Goal: Task Accomplishment & Management: Use online tool/utility

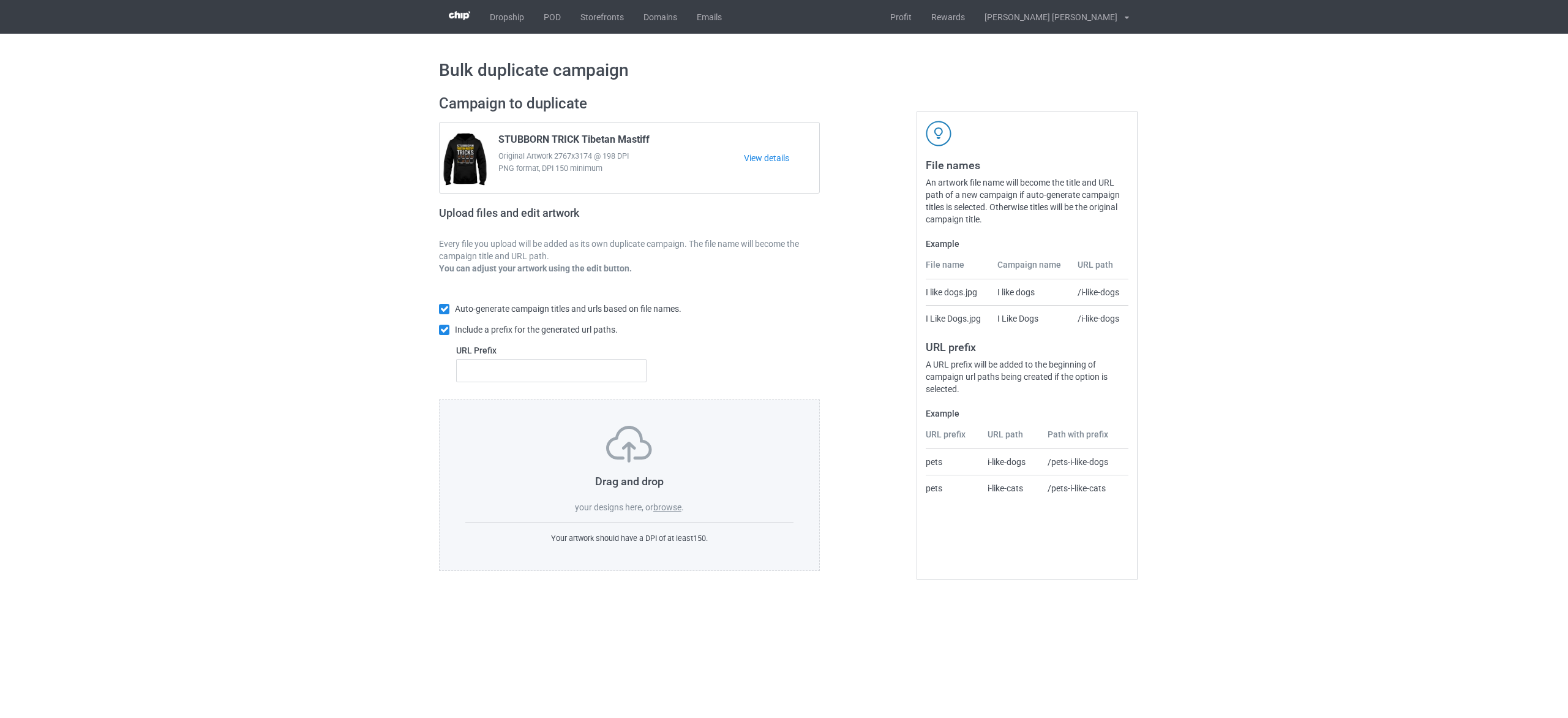
click at [666, 509] on label "browse" at bounding box center [667, 507] width 28 height 10
click at [0, 0] on input "browse" at bounding box center [0, 0] width 0 height 0
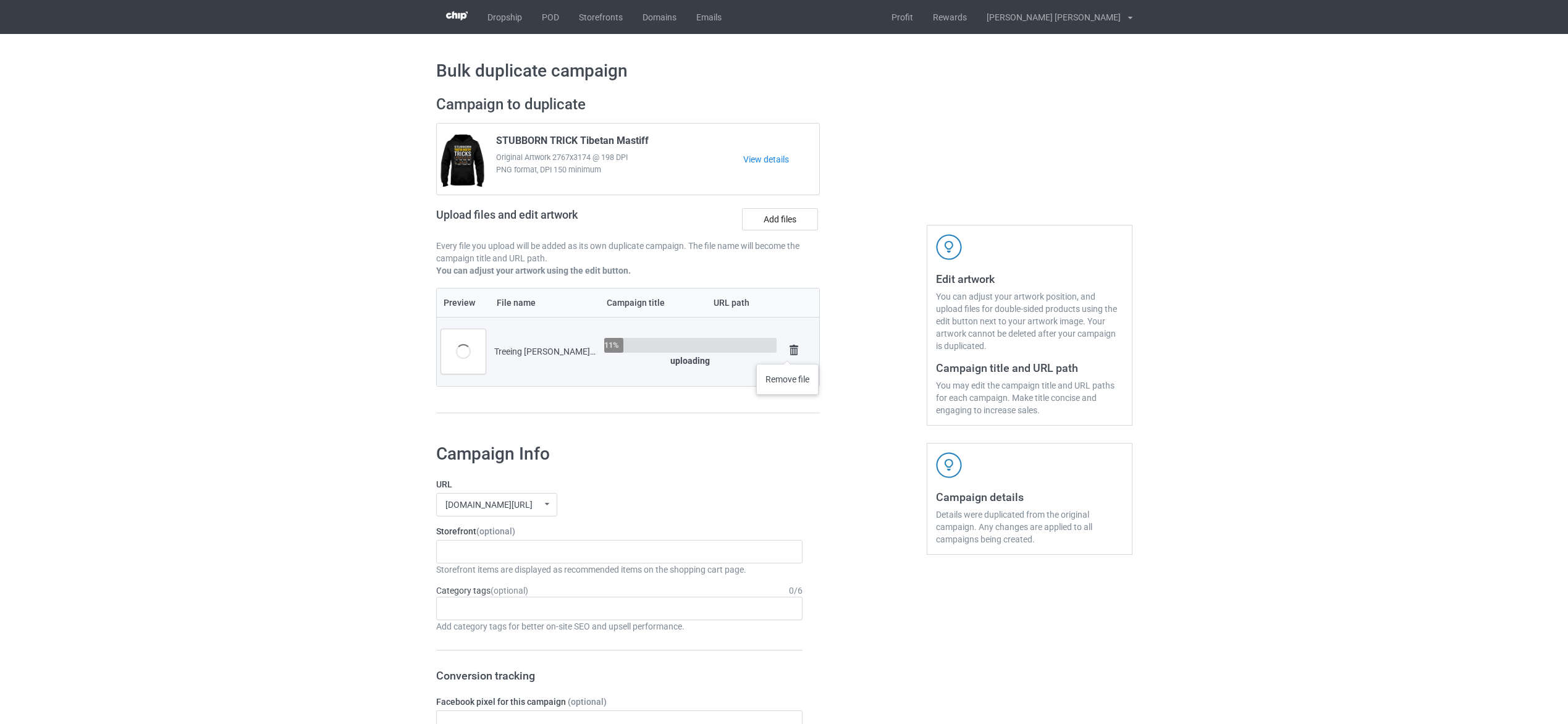
click at [788, 351] on img at bounding box center [794, 350] width 18 height 18
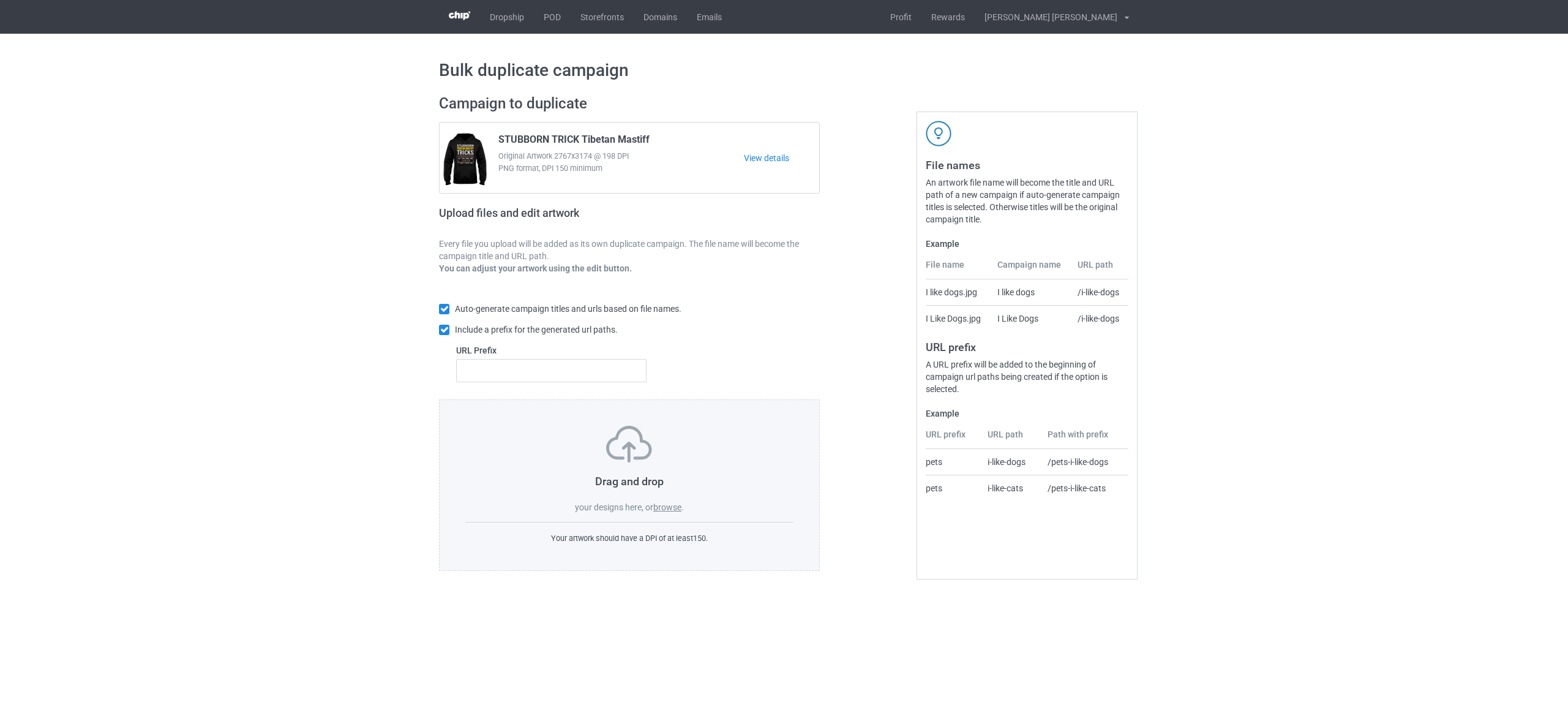
click at [663, 509] on label "browse" at bounding box center [667, 507] width 28 height 10
click at [0, 0] on input "browse" at bounding box center [0, 0] width 0 height 0
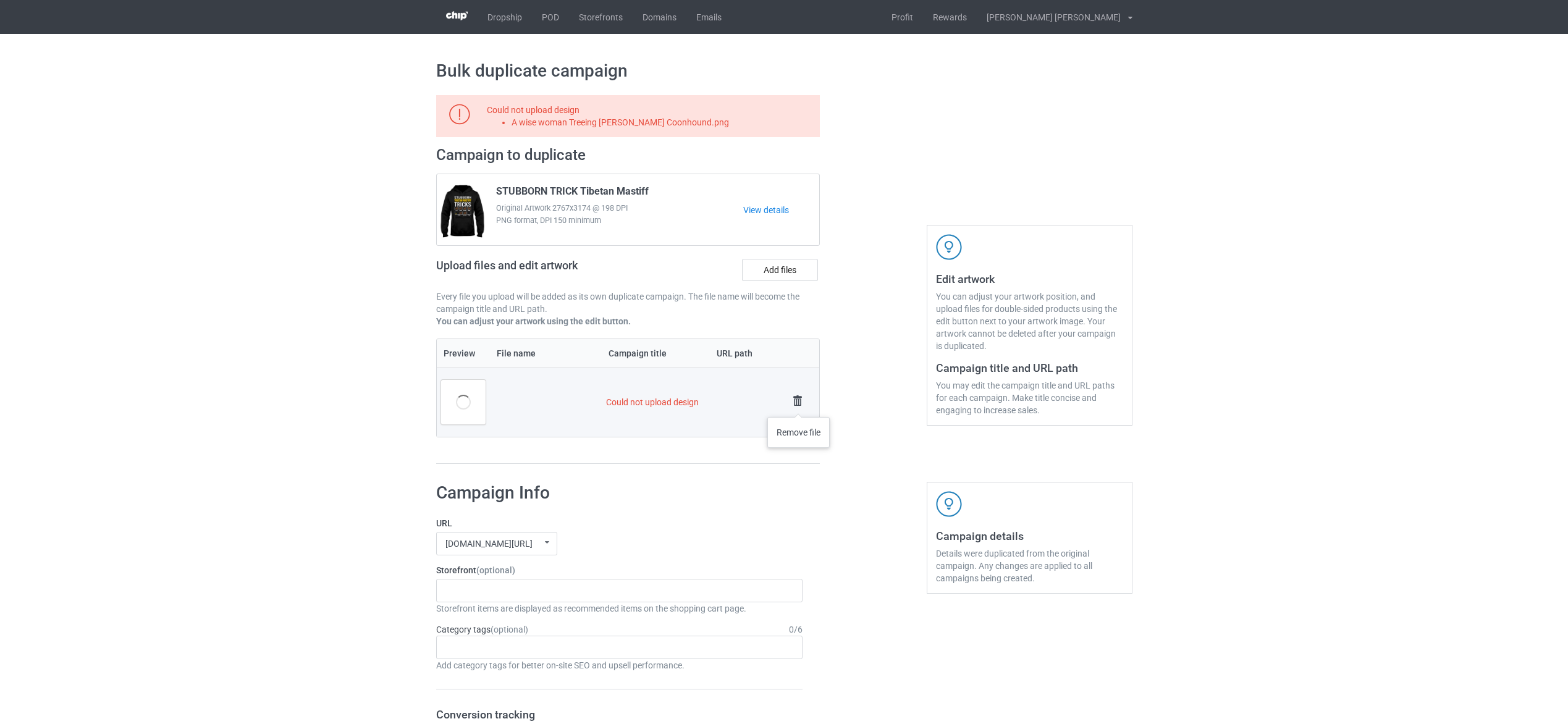
click at [799, 404] on img at bounding box center [797, 401] width 18 height 18
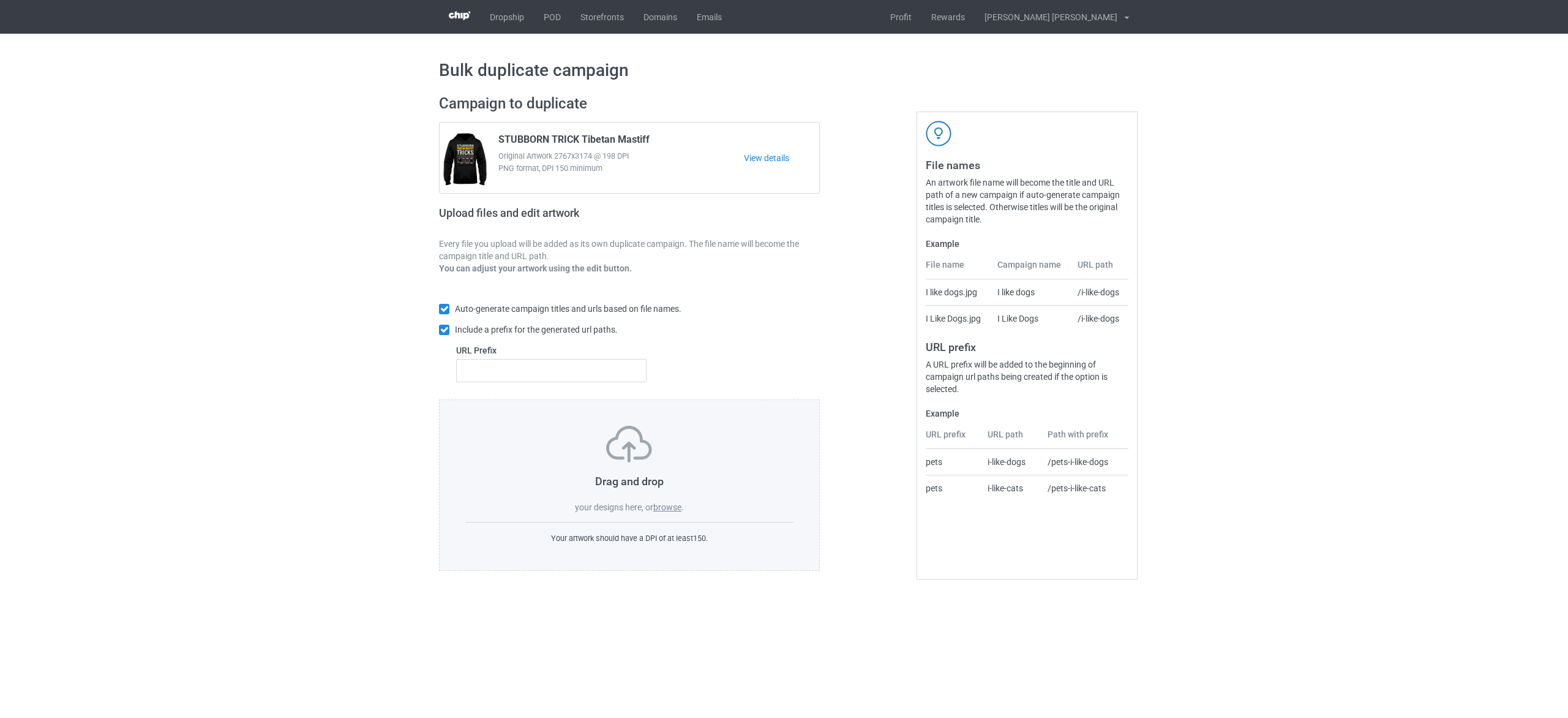
click at [672, 504] on label "browse" at bounding box center [667, 507] width 28 height 10
click at [0, 0] on input "browse" at bounding box center [0, 0] width 0 height 0
click at [671, 507] on label "browse" at bounding box center [667, 507] width 28 height 10
click at [0, 0] on input "browse" at bounding box center [0, 0] width 0 height 0
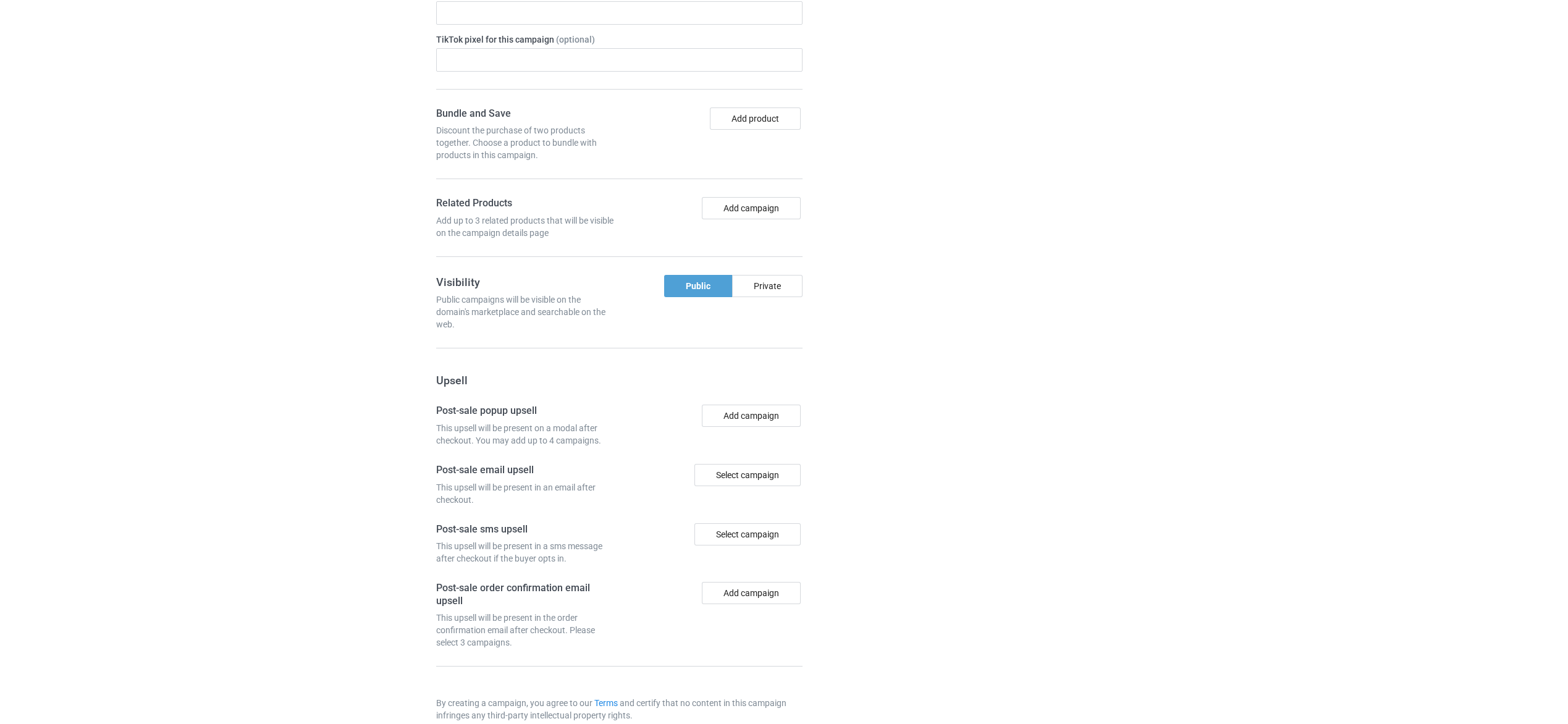
scroll to position [873, 0]
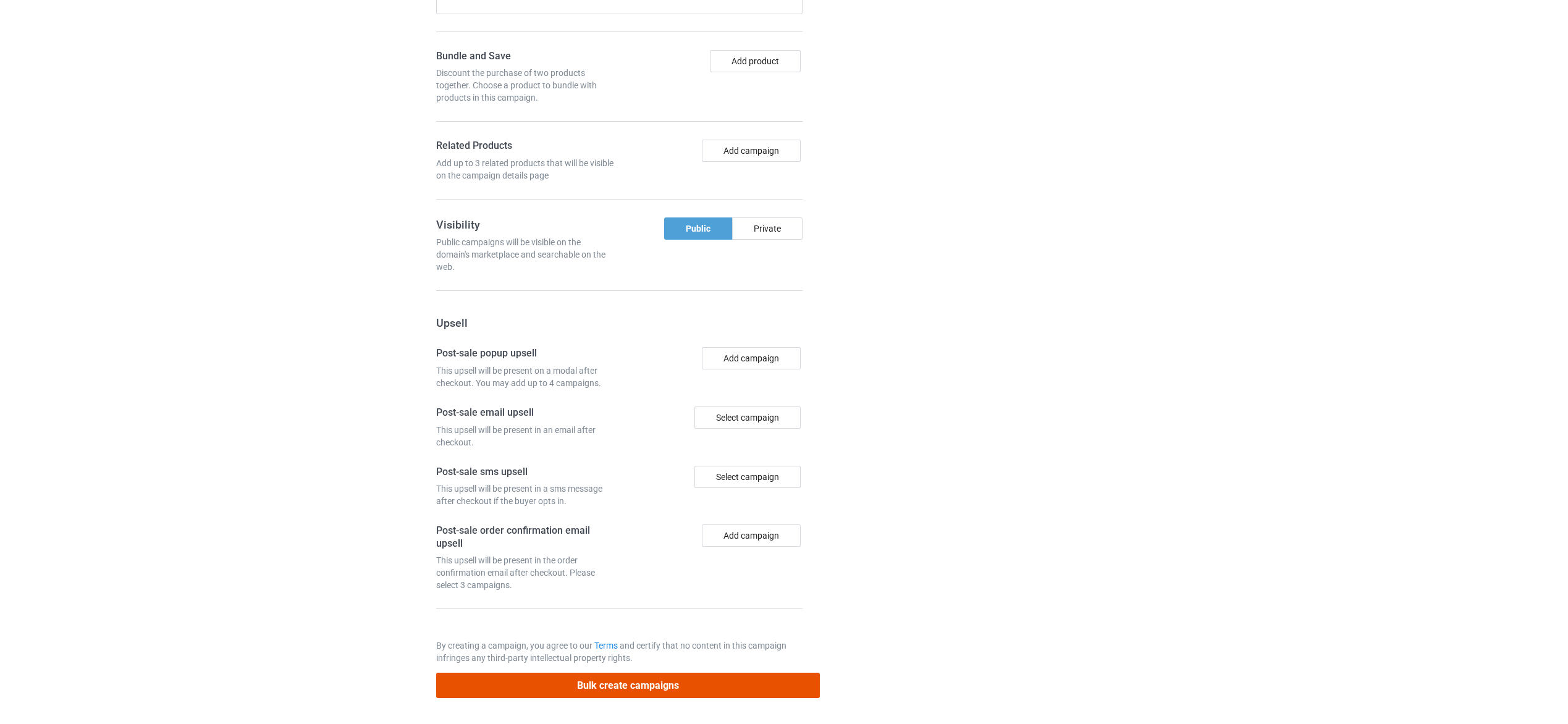
click at [741, 684] on button "Bulk create campaigns" at bounding box center [627, 685] width 384 height 25
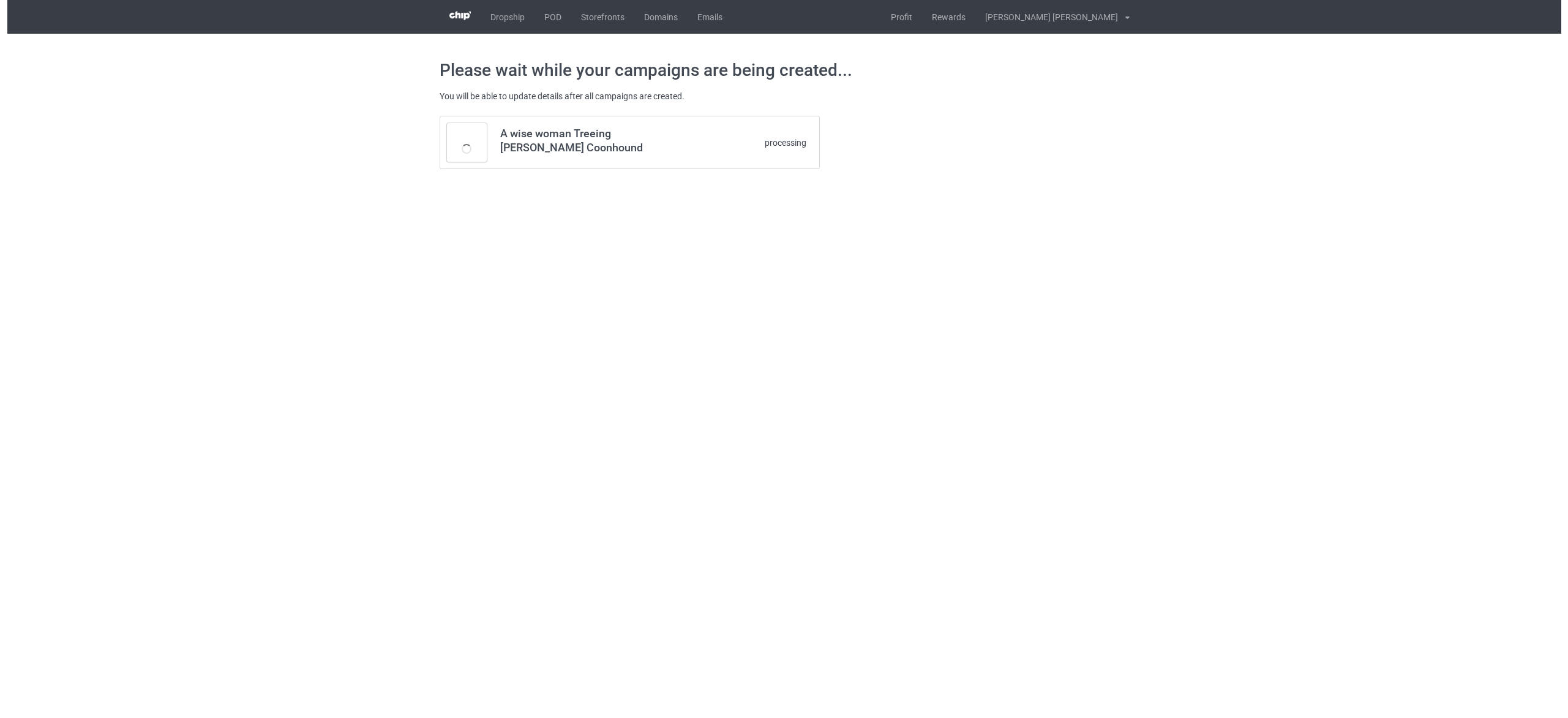
scroll to position [0, 0]
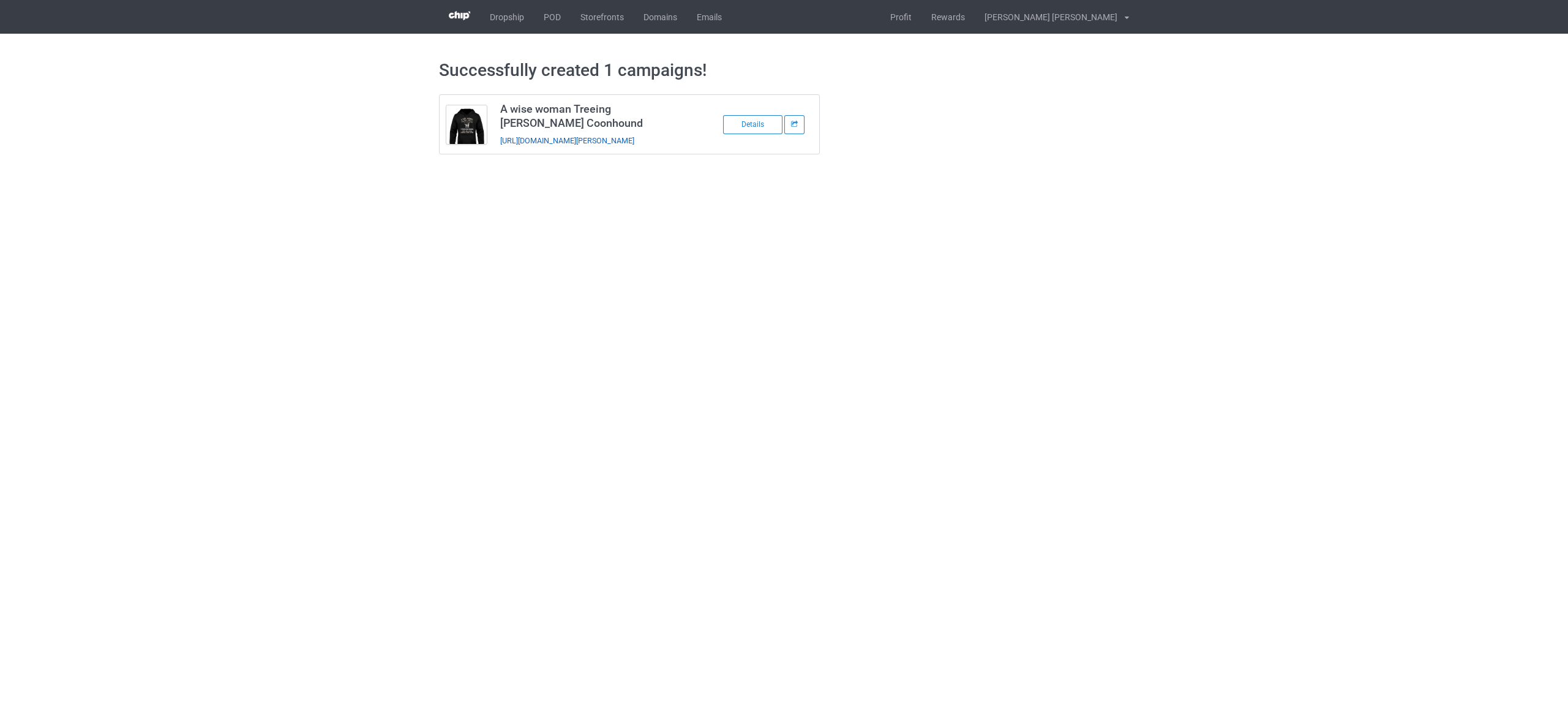
click at [634, 138] on link "[URL][DOMAIN_NAME][PERSON_NAME]" at bounding box center [567, 140] width 134 height 9
click at [549, 15] on link "POD" at bounding box center [552, 17] width 37 height 33
